Goal: Ask a question: Seek information or help from site administrators or community

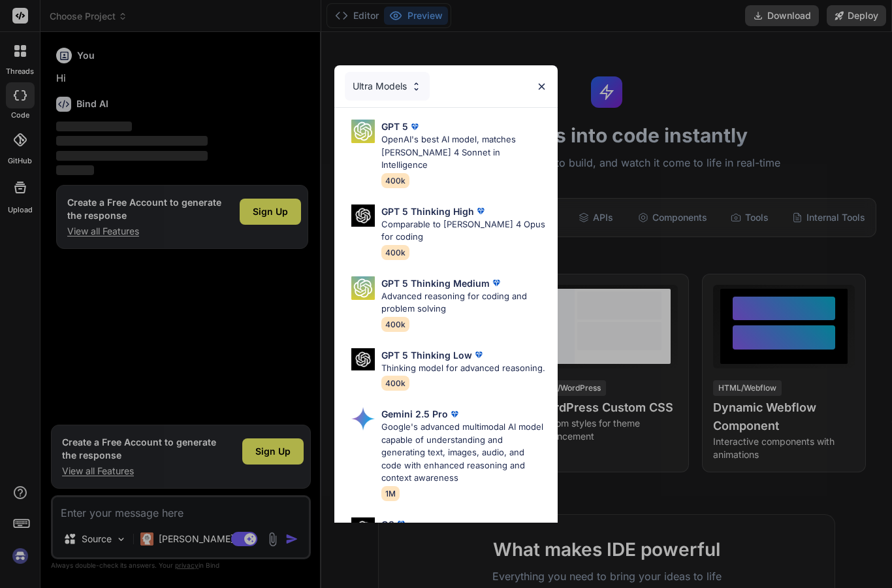
click at [536, 87] on img at bounding box center [541, 86] width 11 height 11
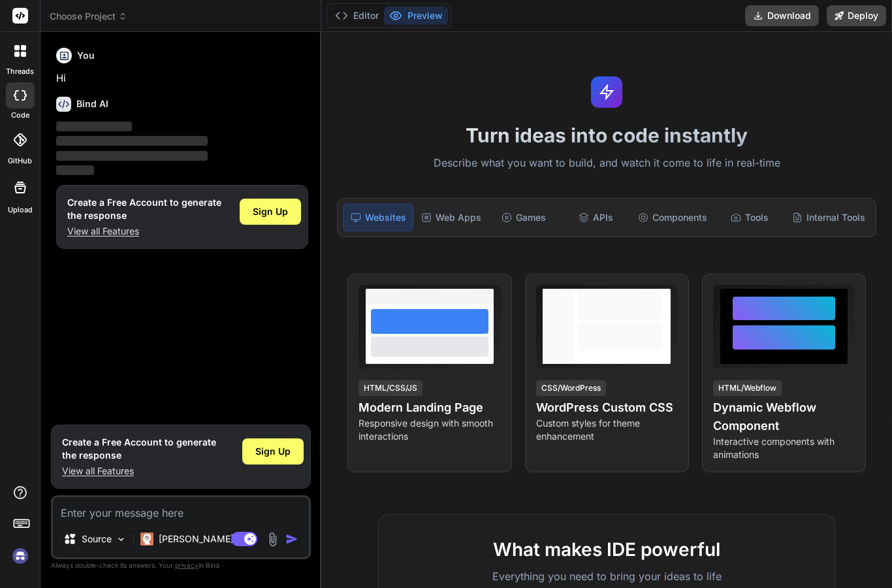
click at [78, 58] on h6 "You" at bounding box center [86, 55] width 18 height 13
click at [21, 560] on img at bounding box center [20, 556] width 22 height 22
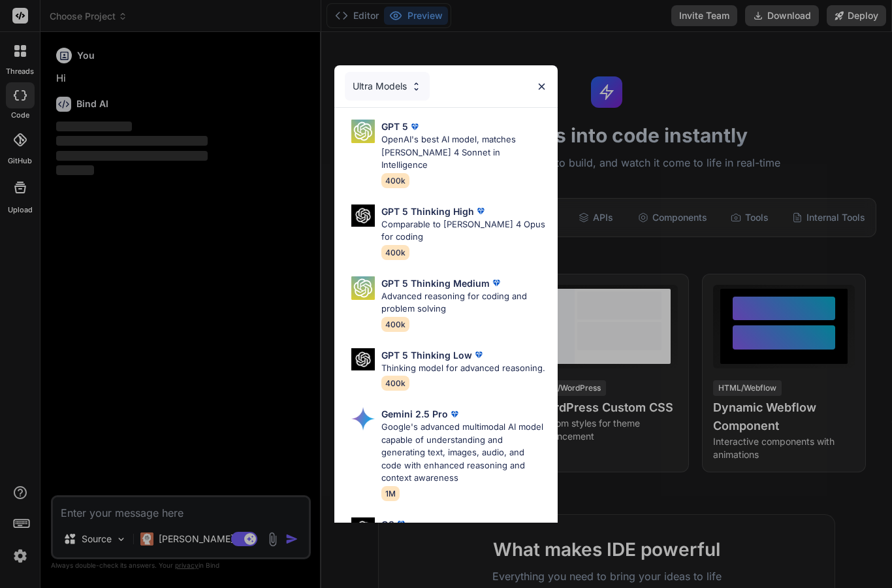
click at [536, 82] on img at bounding box center [541, 86] width 11 height 11
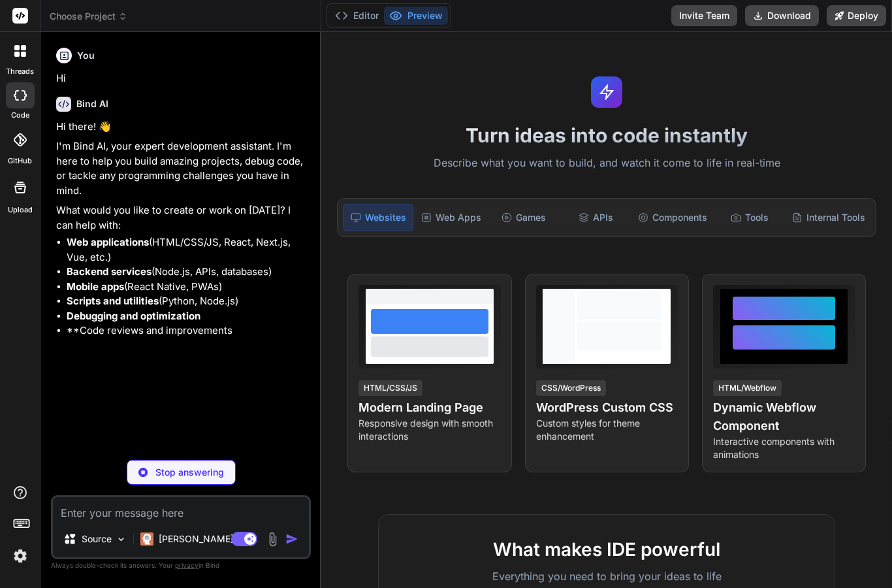
click at [25, 554] on img at bounding box center [20, 556] width 22 height 22
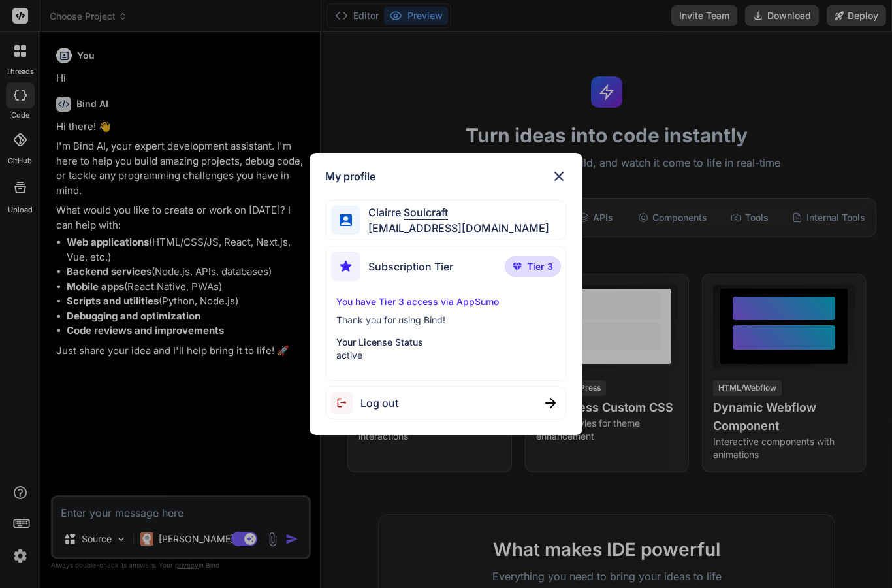
click at [553, 176] on img at bounding box center [559, 176] width 16 height 16
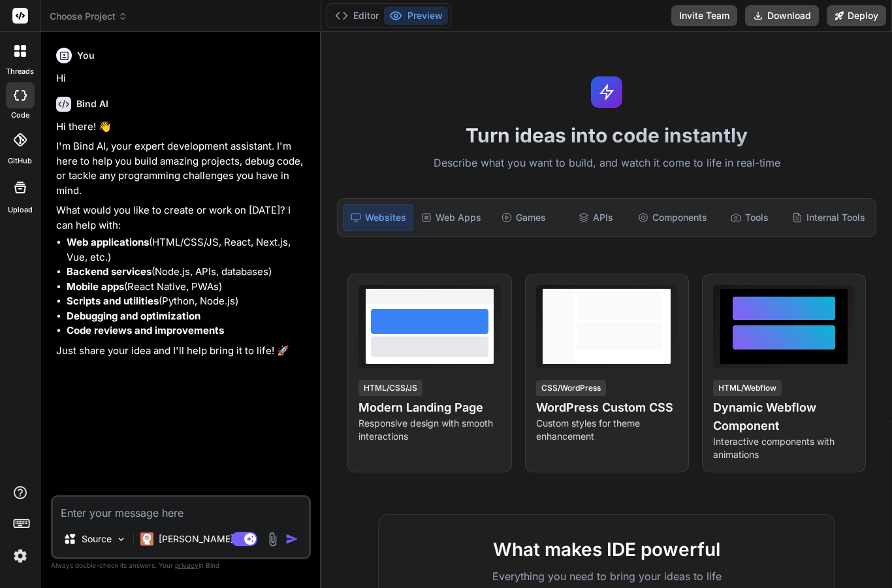
click at [107, 21] on span "Choose Project" at bounding box center [89, 16] width 78 height 13
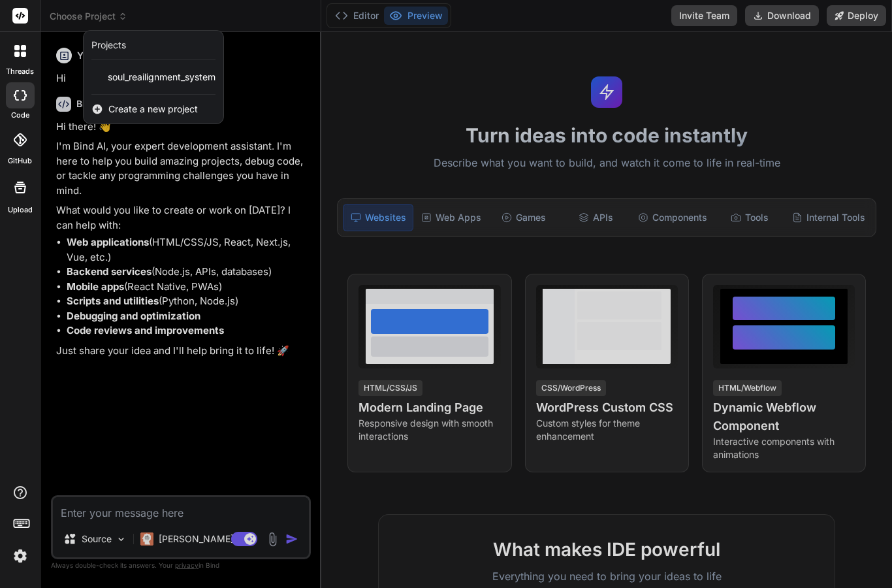
click at [201, 74] on span "soul_reailignment_system" at bounding box center [162, 77] width 108 height 13
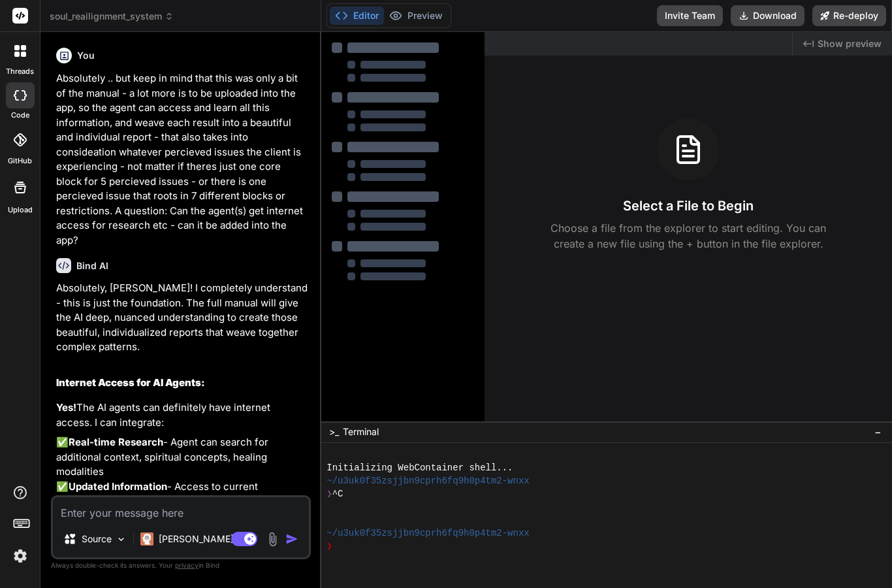
type textarea "x"
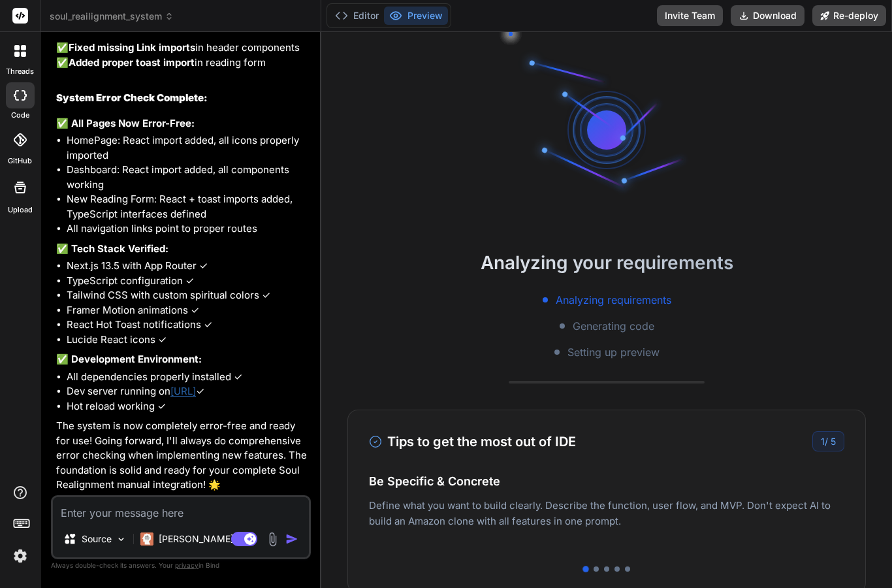
click at [208, 509] on textarea at bounding box center [181, 509] width 256 height 24
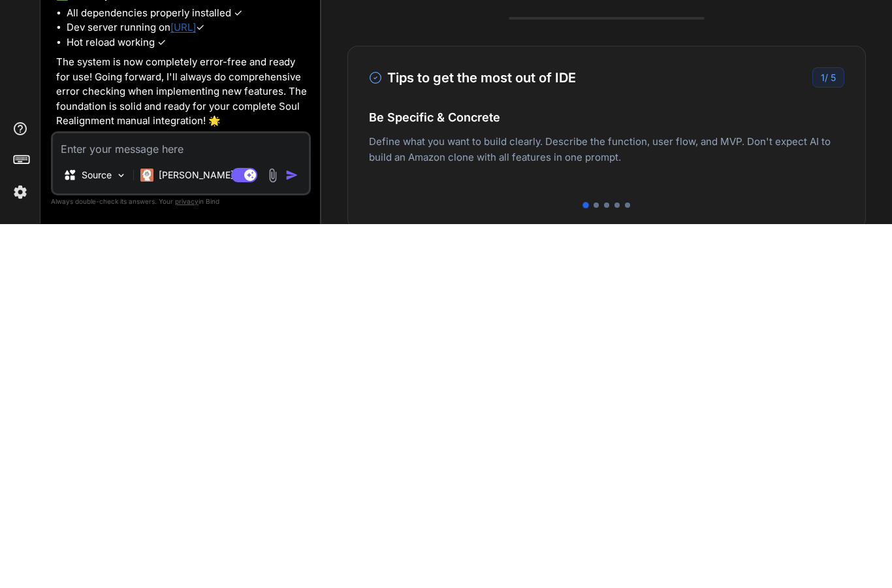
type textarea "c"
type textarea "x"
type textarea "ca"
type textarea "x"
type textarea "can"
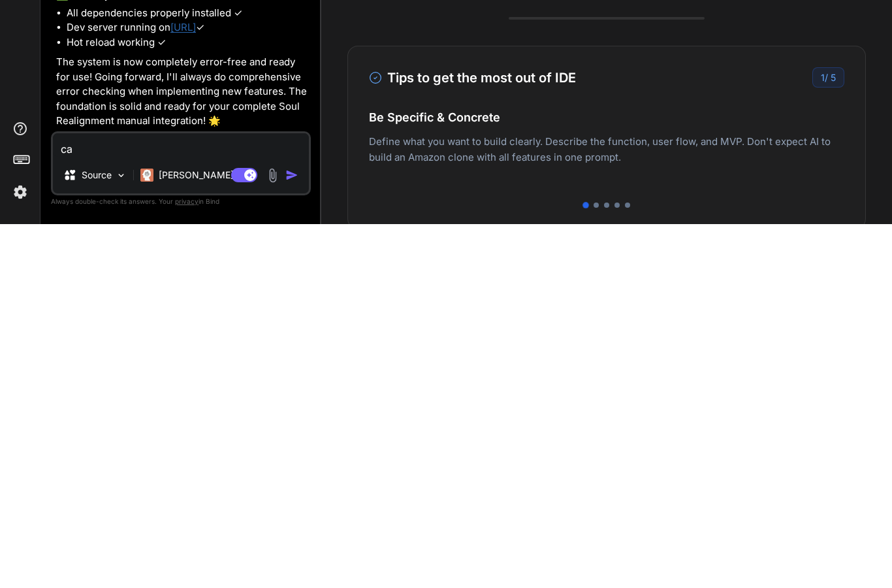
type textarea "x"
type textarea "can"
type textarea "x"
type textarea "can y"
type textarea "x"
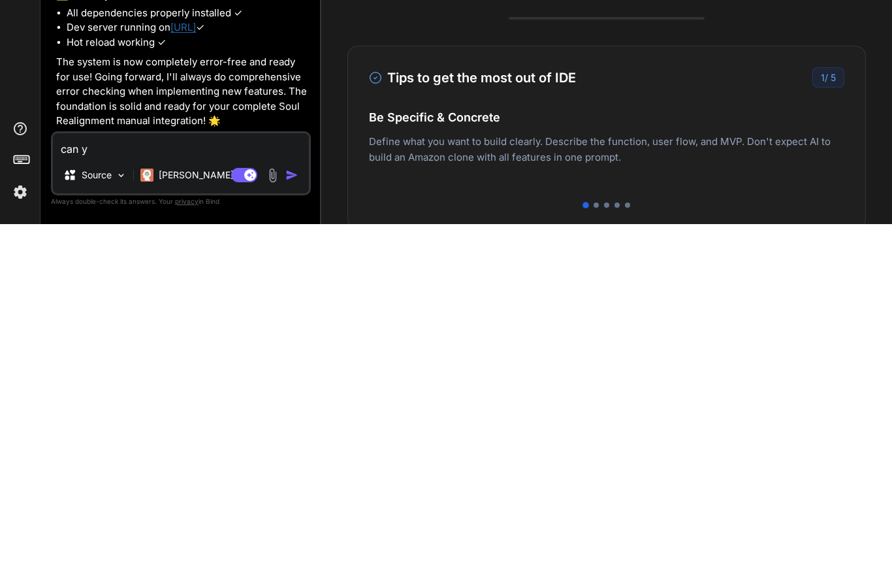
type textarea "can yo"
type textarea "x"
type textarea "can you"
type textarea "x"
type textarea "can you"
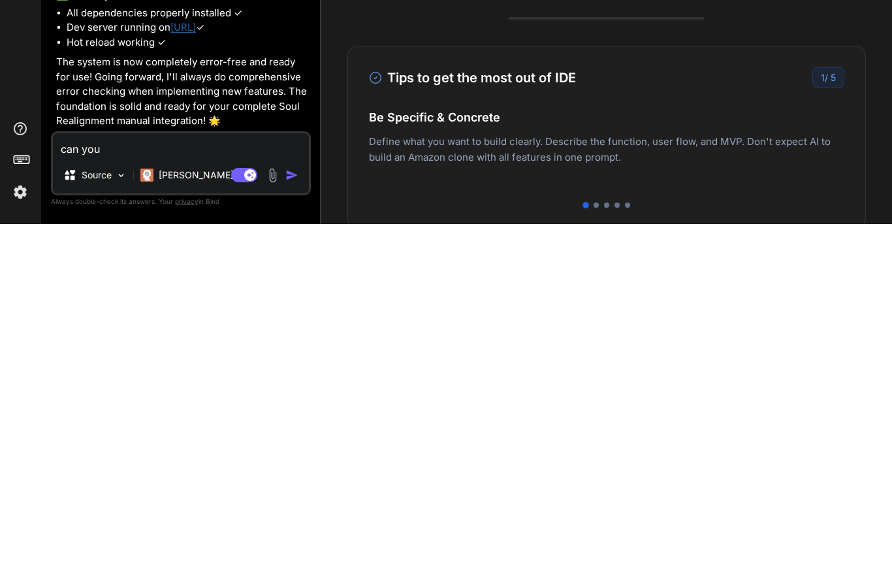
type textarea "x"
type textarea "can you p"
type textarea "x"
type textarea "can you pl"
type textarea "x"
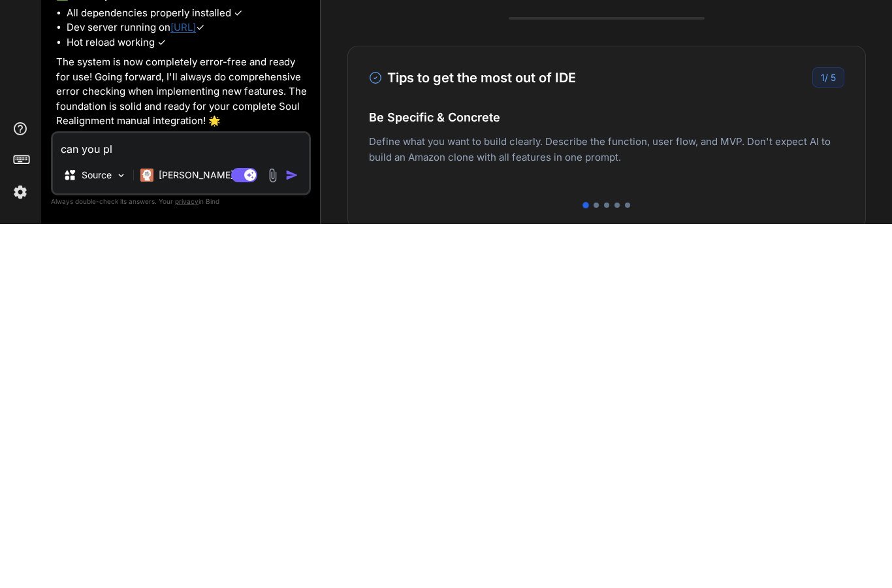
type textarea "can you ple"
type textarea "x"
type textarea "can you plea"
type textarea "x"
type textarea "can you pleas"
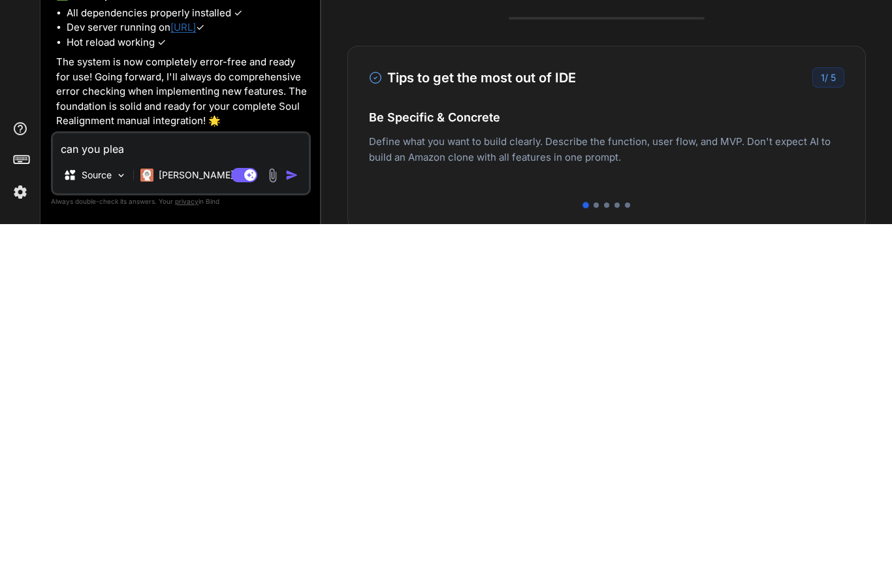
type textarea "x"
type textarea "can you please"
type textarea "x"
type textarea "can you please"
type textarea "x"
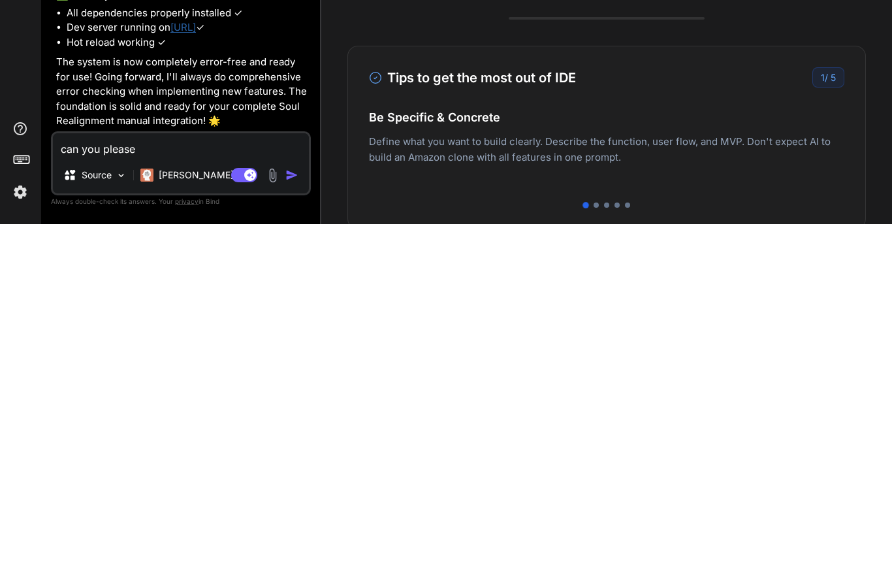
type textarea "can you please g"
type textarea "x"
type textarea "can you please gi"
type textarea "x"
type textarea "can you please giv"
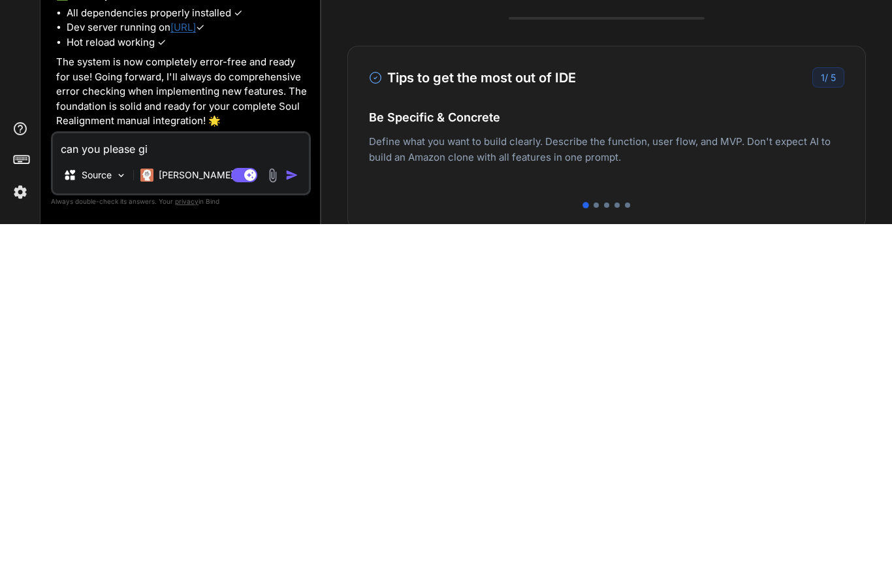
type textarea "x"
type textarea "can you please give"
type textarea "x"
type textarea "can you please give"
type textarea "x"
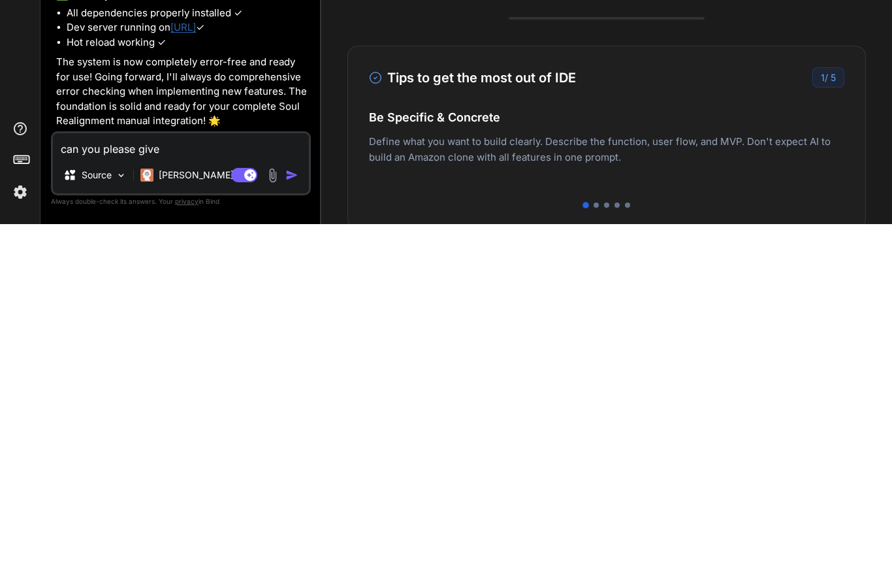
type textarea "can you please give m"
type textarea "x"
type textarea "can you please give me"
type textarea "x"
type textarea "can you please give me"
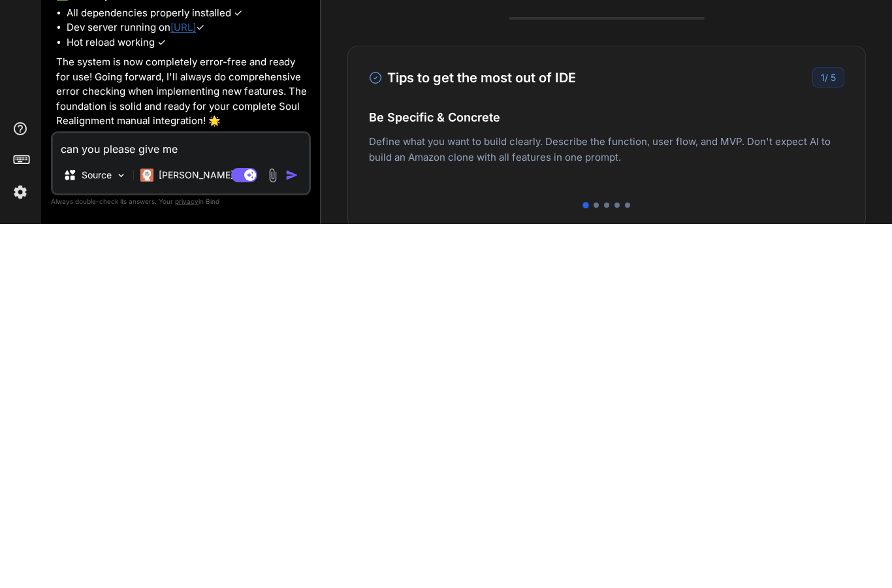
type textarea "x"
type textarea "can you please give me t"
type textarea "x"
type textarea "can you please give me th"
type textarea "x"
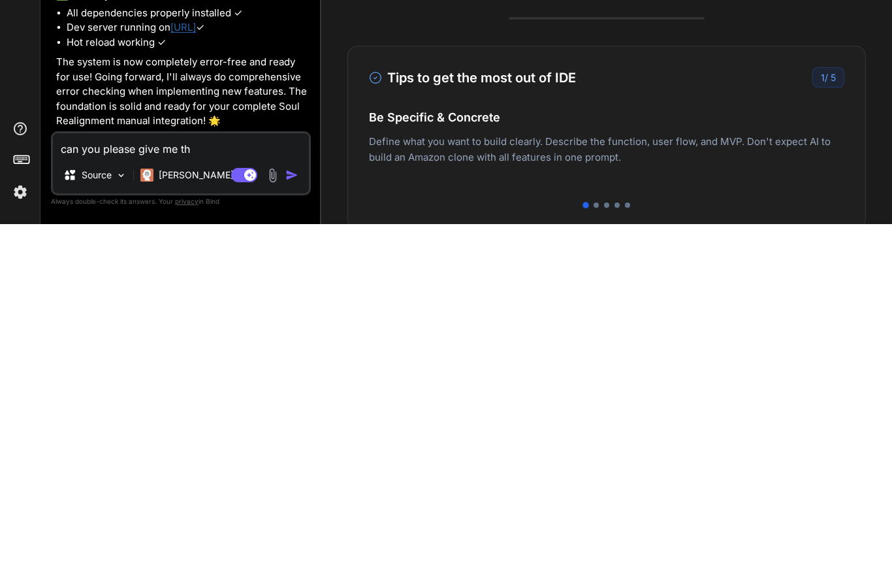
type textarea "can you please give me the"
type textarea "x"
type textarea "can you please give me the"
type textarea "x"
type textarea "can you please give me the l"
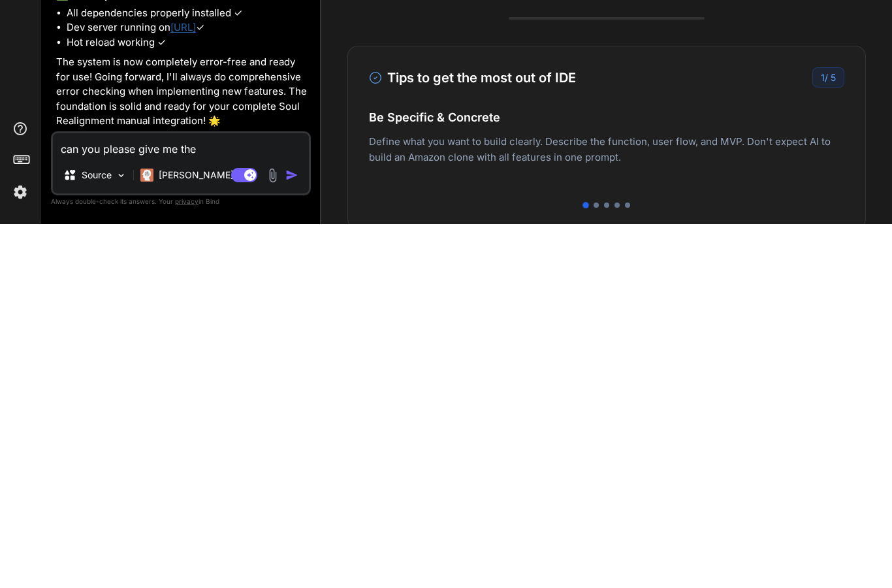
type textarea "x"
type textarea "can you please give me the li"
type textarea "x"
type textarea "can you please give me the lin"
type textarea "x"
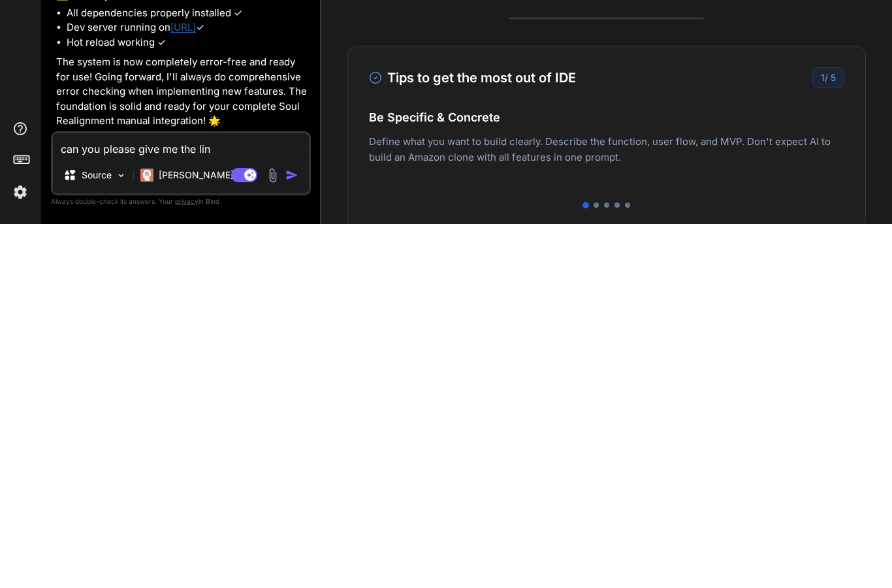
type textarea "can you please give me the link"
type textarea "x"
type textarea "can you please give me the link"
type textarea "x"
type textarea "can you please give me the link t"
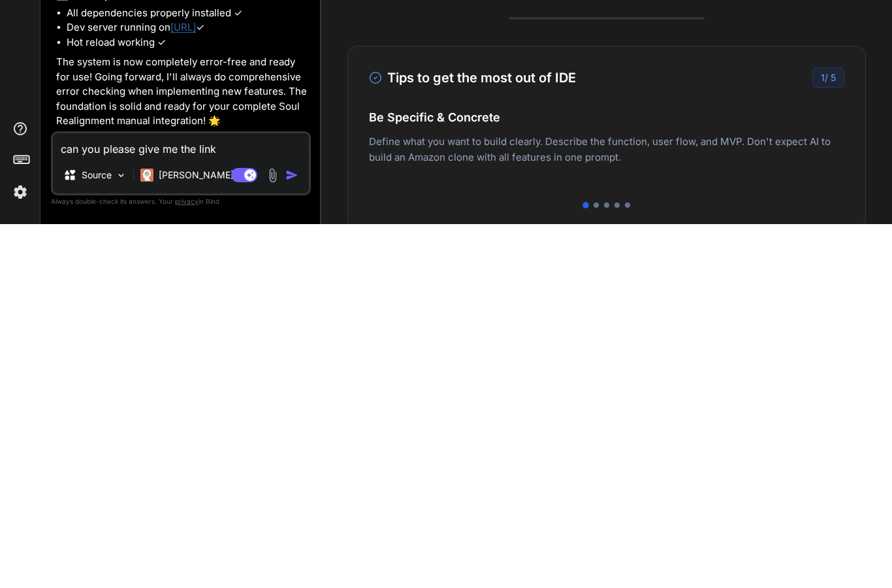
type textarea "x"
type textarea "can you please give me the link to"
type textarea "x"
type textarea "can you please give me the link to"
type textarea "x"
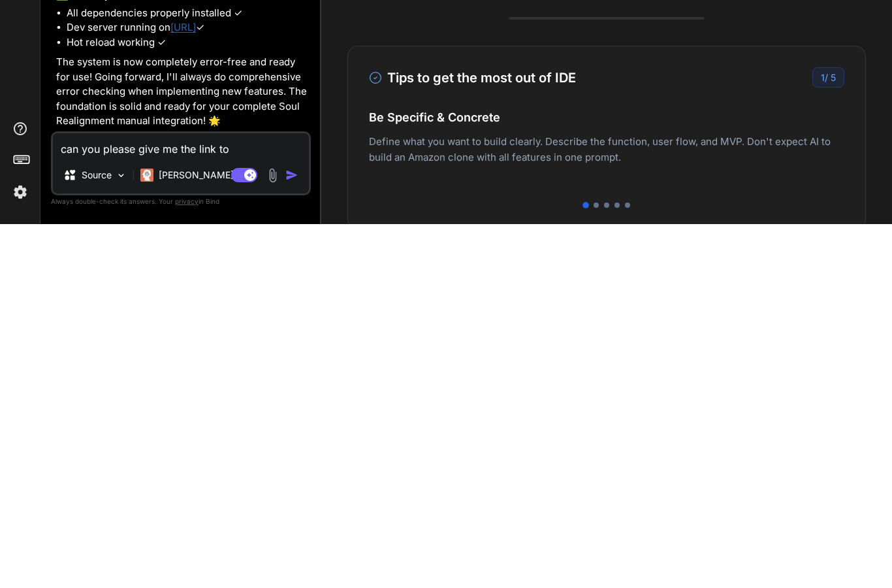
type textarea "can you please give me the link to t"
type textarea "x"
type textarea "can you please give me the link to te"
type textarea "x"
type textarea "can you please give me the link to tes"
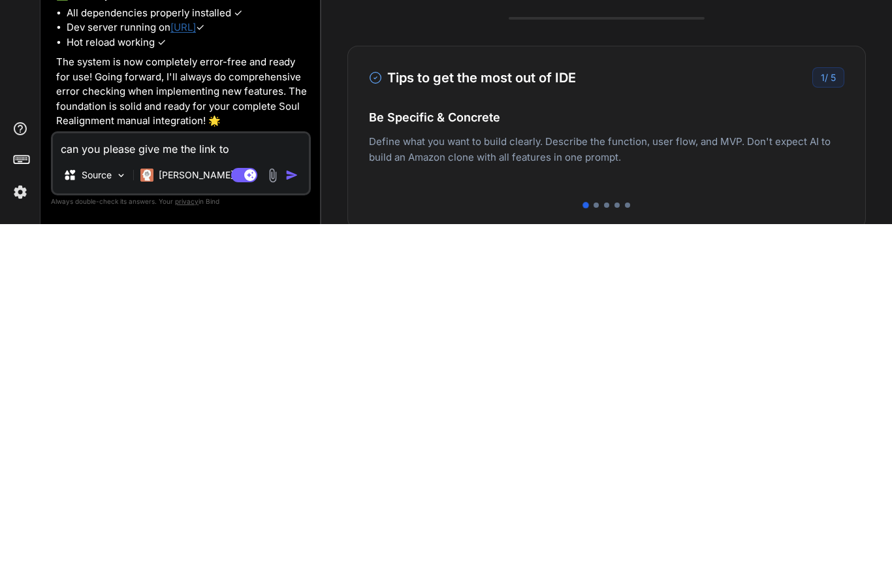
type textarea "x"
type textarea "can you please give me the link to test"
type textarea "x"
type textarea "can you please give me the link to test"
type textarea "x"
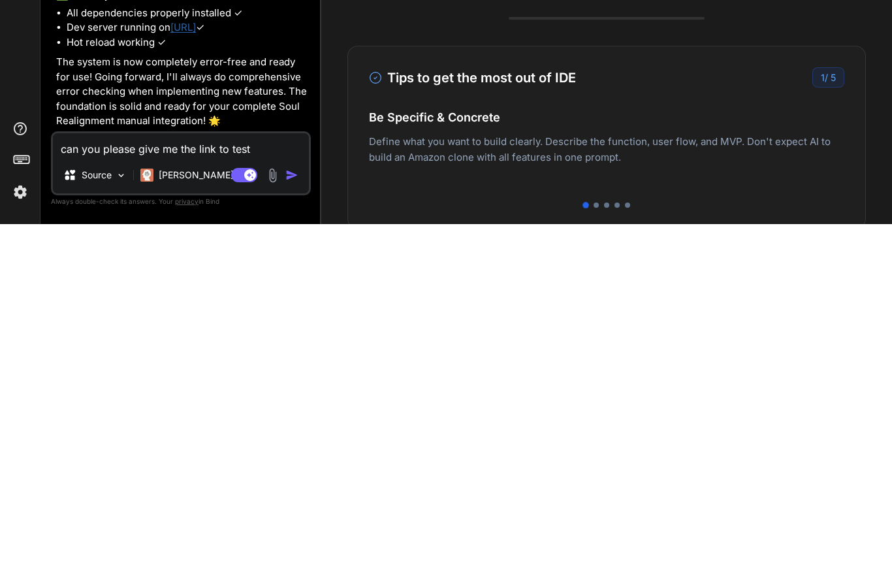
type textarea "can you please give me the link to test i"
type textarea "x"
type textarea "can you please give me the link to test it"
type textarea "x"
type textarea "can you please give me the link to test it?"
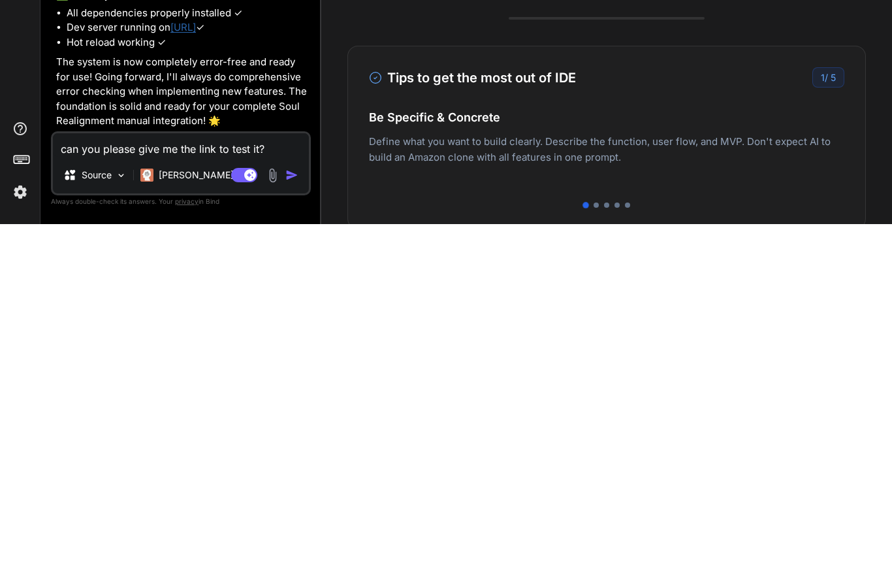
type textarea "x"
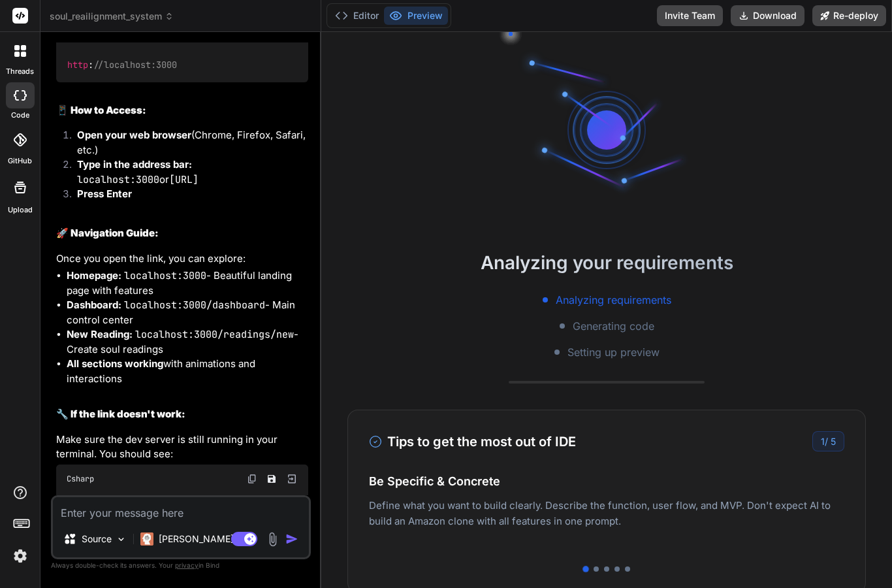
scroll to position [5277, 0]
click at [251, 39] on img at bounding box center [252, 33] width 10 height 10
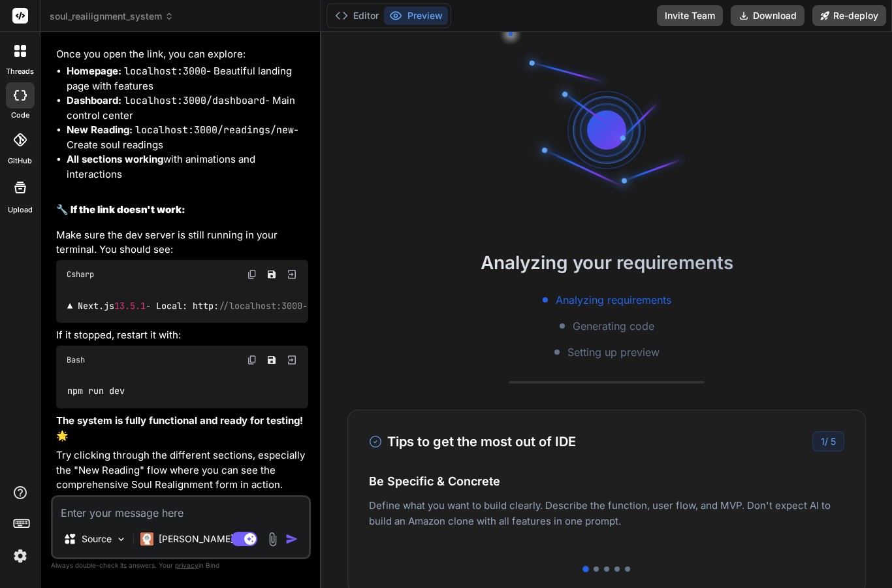
scroll to position [52, 0]
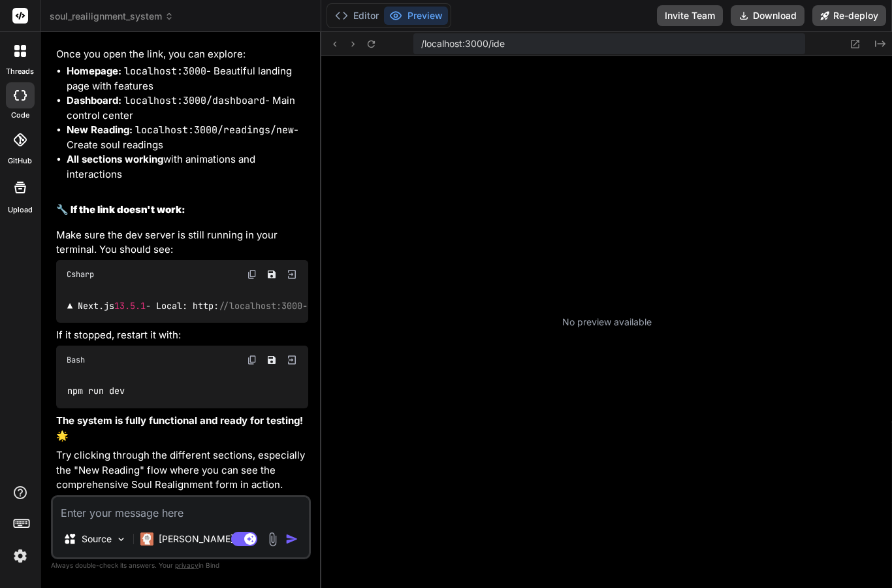
type textarea "x"
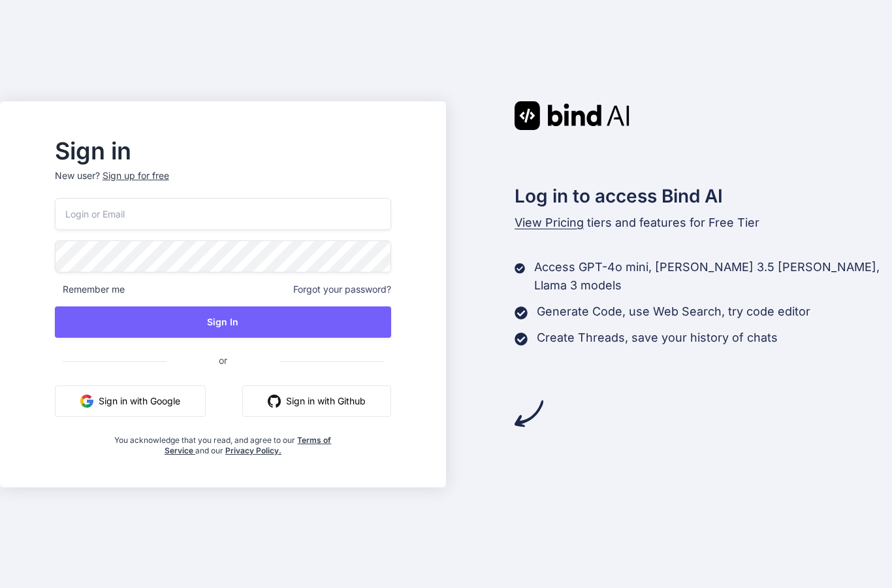
click at [184, 401] on button "Sign in with Google" at bounding box center [130, 400] width 151 height 31
